Goal: Complete application form

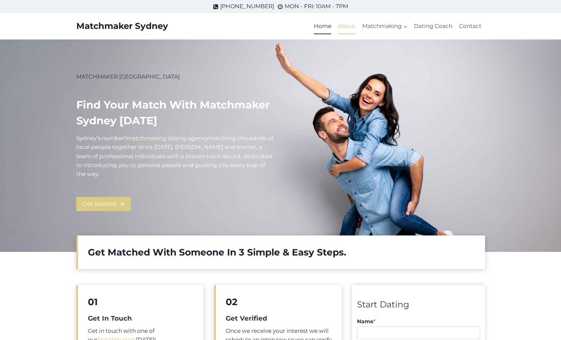
click at [344, 28] on link "About" at bounding box center [347, 26] width 24 height 16
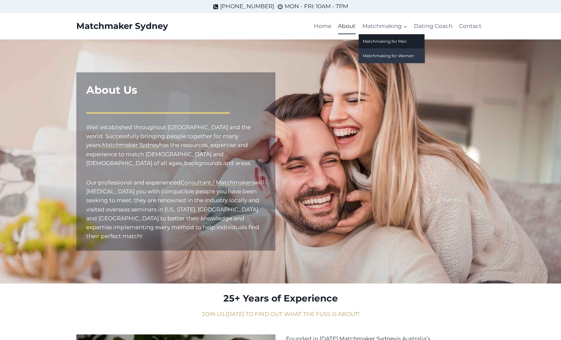
click at [383, 55] on link "Matchmaking for Women" at bounding box center [392, 56] width 66 height 14
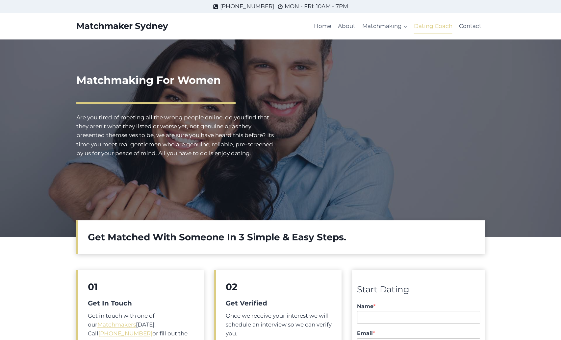
click at [449, 25] on link "Dating Coach" at bounding box center [433, 26] width 45 height 16
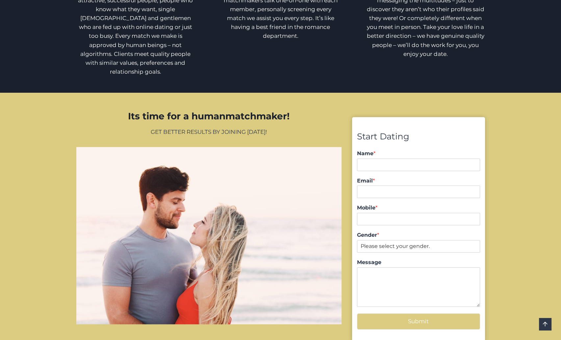
scroll to position [537, 0]
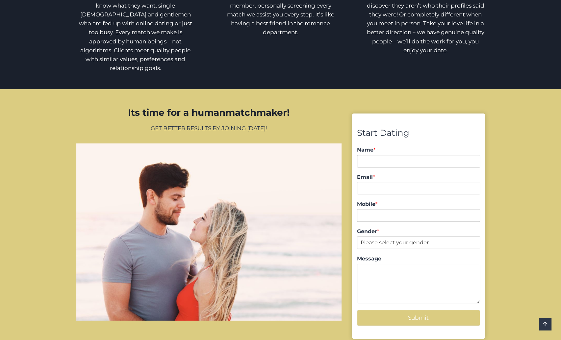
click at [393, 155] on input "Name *" at bounding box center [418, 161] width 123 height 13
type input "Elaine"
type input "elaine.smart@gmail.com"
type input "+61417299957"
click at [433, 237] on select "Please select your gender. Male Female" at bounding box center [418, 243] width 123 height 13
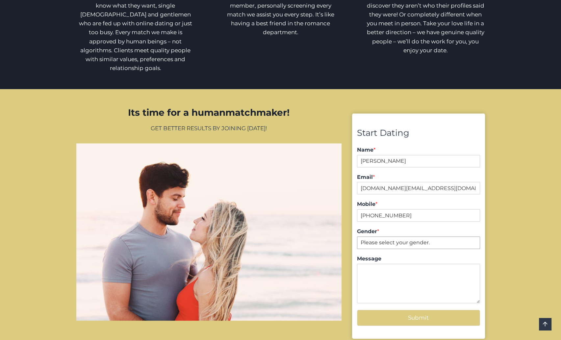
select select "Female"
click at [357, 237] on select "Please select your gender. Male Female" at bounding box center [418, 243] width 123 height 13
click at [433, 264] on textarea "Message" at bounding box center [418, 284] width 123 height 40
type textarea "I would like to find out more. Elaine"
click at [431, 310] on button "Submit" at bounding box center [418, 318] width 123 height 16
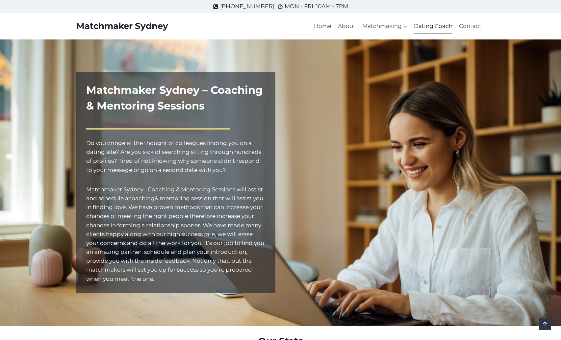
select select "[DEMOGRAPHIC_DATA]"
